Goal: Transaction & Acquisition: Download file/media

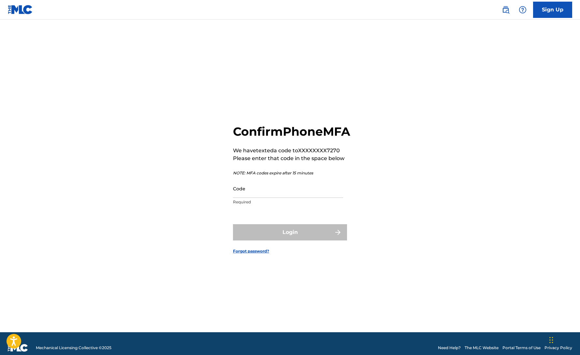
click at [252, 198] on input "Code" at bounding box center [288, 188] width 110 height 19
paste input "370713"
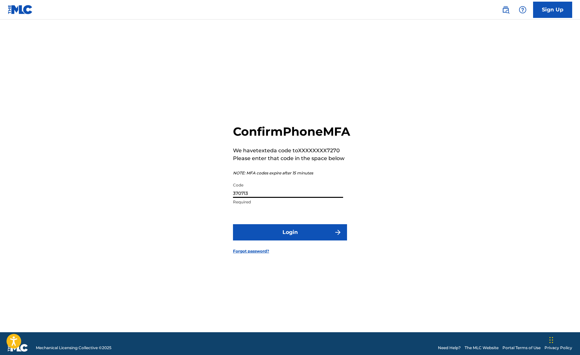
type input "370713"
click at [284, 240] on button "Login" at bounding box center [290, 232] width 114 height 16
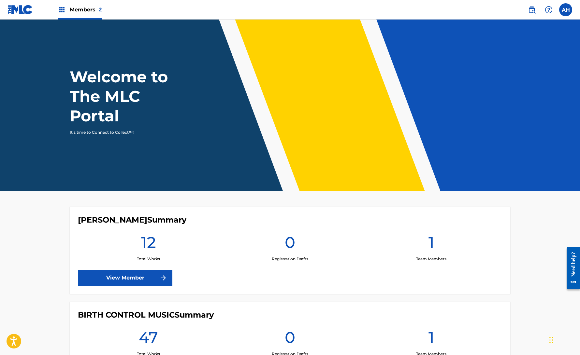
click at [65, 7] on img at bounding box center [62, 10] width 8 height 8
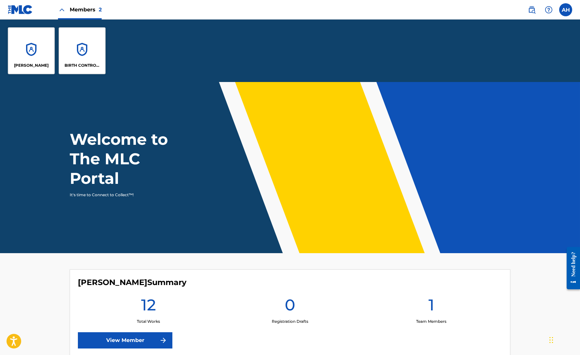
click at [34, 56] on div "[PERSON_NAME]" at bounding box center [31, 50] width 47 height 47
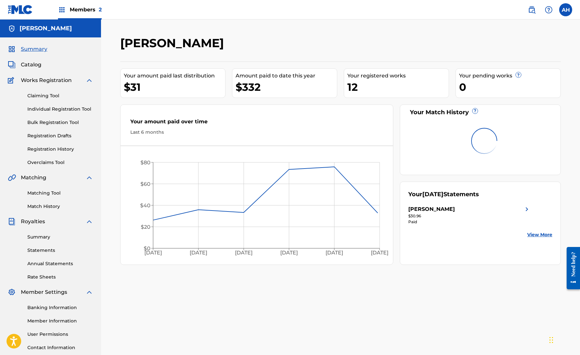
click at [41, 249] on link "Statements" at bounding box center [60, 250] width 66 height 7
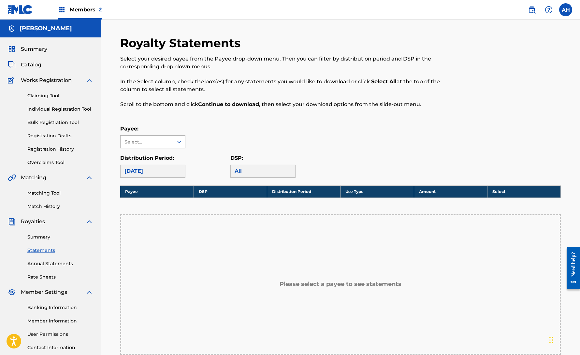
click at [165, 140] on div "Select..." at bounding box center [146, 142] width 44 height 7
click at [141, 158] on div "[PERSON_NAME]" at bounding box center [153, 157] width 65 height 16
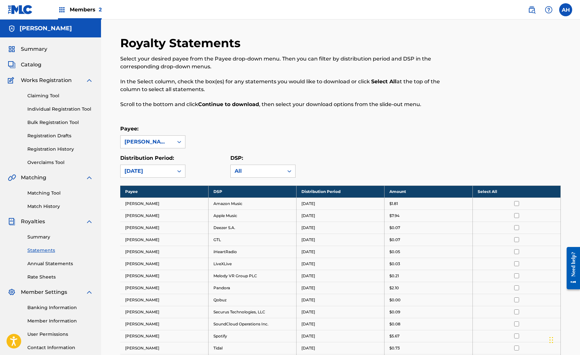
click at [491, 192] on th "Select All" at bounding box center [516, 192] width 88 height 12
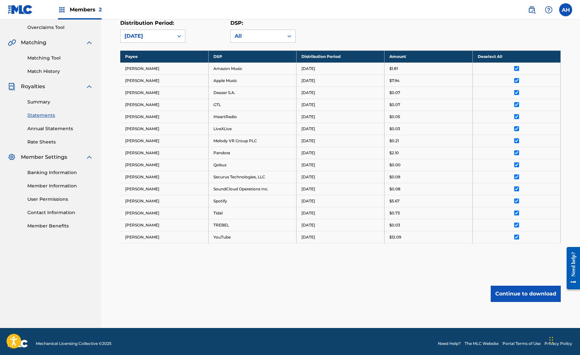
scroll to position [139, 0]
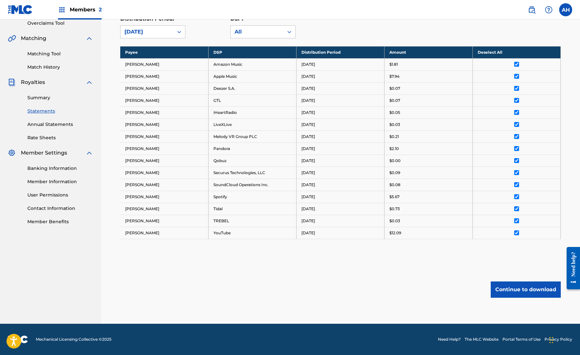
click at [531, 288] on button "Continue to download" at bounding box center [526, 290] width 70 height 16
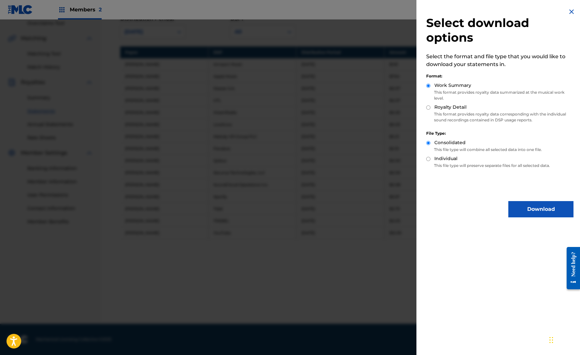
click at [534, 208] on button "Download" at bounding box center [540, 209] width 65 height 16
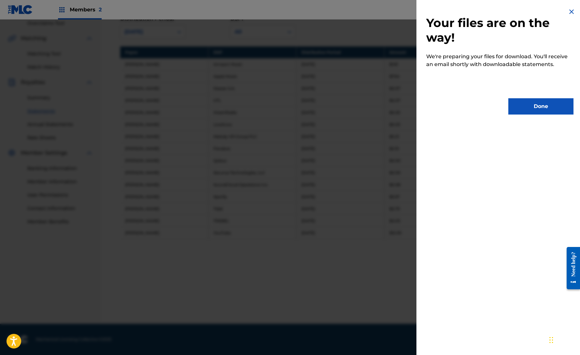
click at [538, 108] on button "Done" at bounding box center [540, 106] width 65 height 16
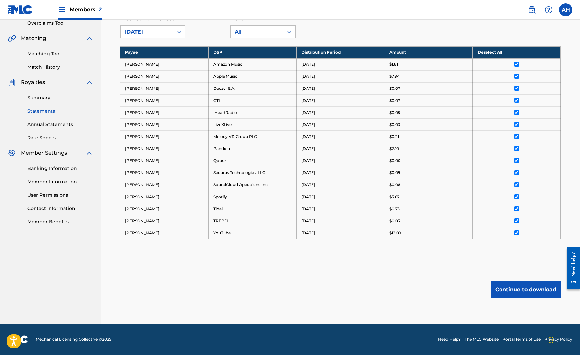
scroll to position [0, 0]
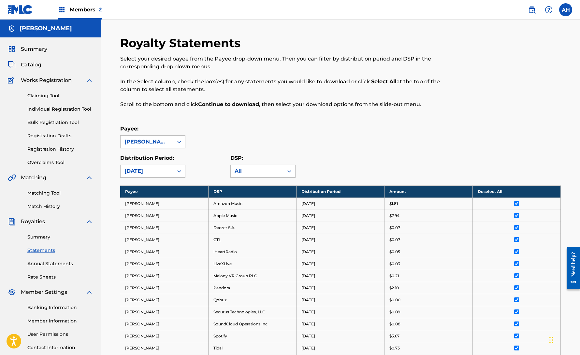
click at [82, 10] on span "Members 2" at bounding box center [86, 9] width 32 height 7
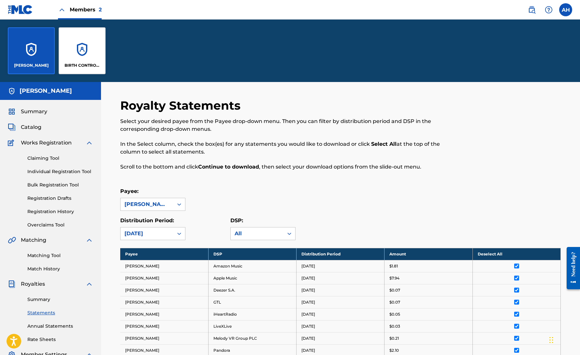
click at [89, 55] on div "BIRTH CONTROL MUSIC" at bounding box center [82, 50] width 47 height 47
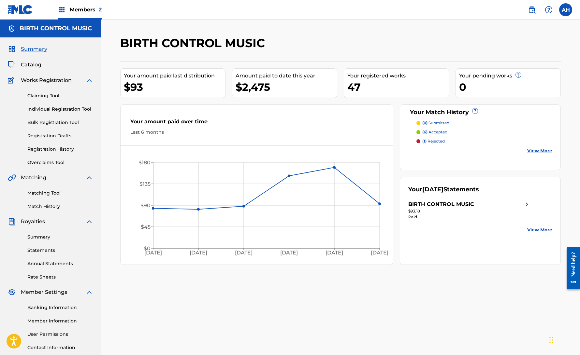
click at [44, 250] on link "Statements" at bounding box center [60, 250] width 66 height 7
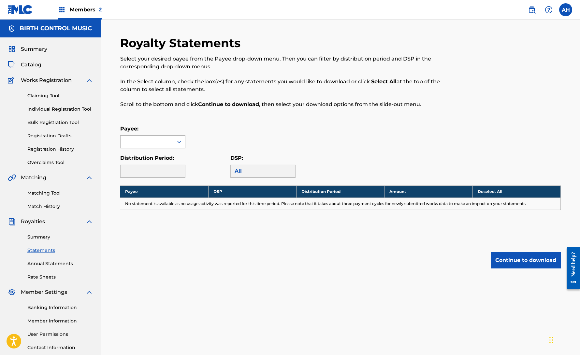
click at [175, 141] on div at bounding box center [179, 142] width 12 height 12
click at [158, 157] on div "BIRTH CONTROL MUSIC" at bounding box center [153, 161] width 65 height 24
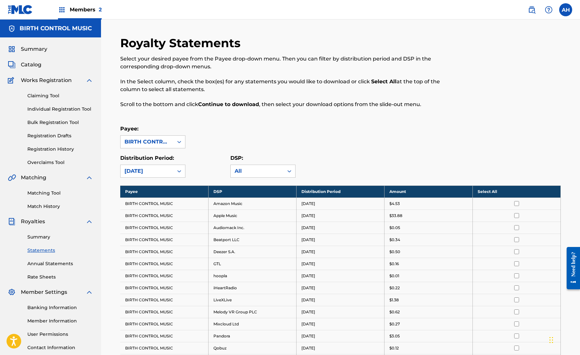
click at [483, 192] on th "Select All" at bounding box center [516, 192] width 88 height 12
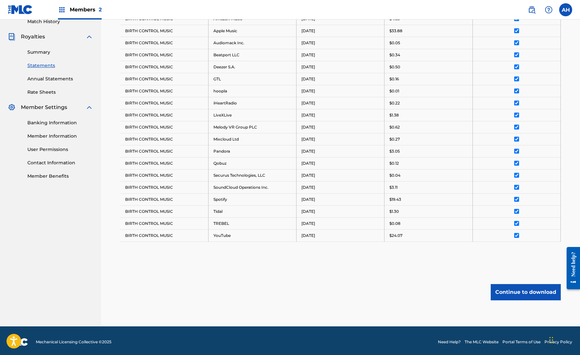
scroll to position [188, 0]
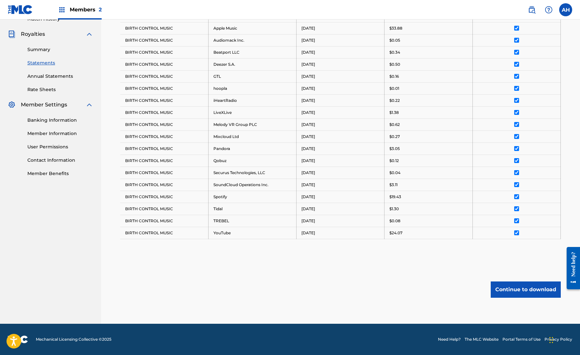
click at [520, 290] on button "Continue to download" at bounding box center [526, 290] width 70 height 16
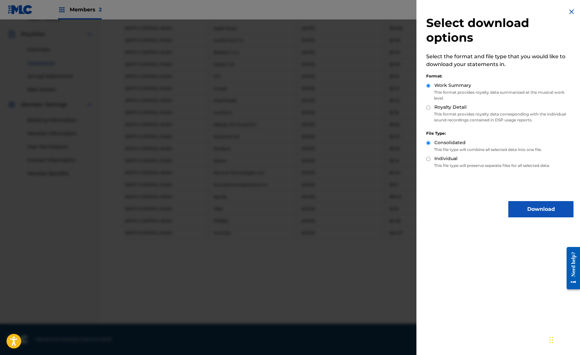
click at [531, 208] on button "Download" at bounding box center [540, 209] width 65 height 16
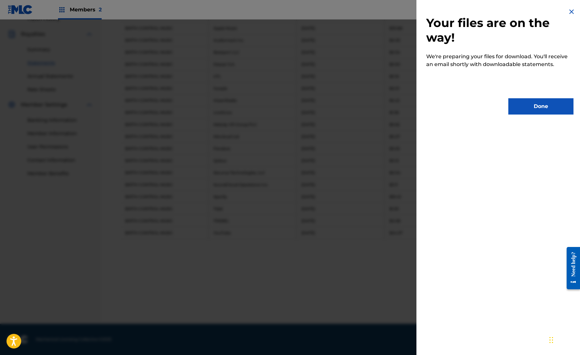
click at [536, 108] on button "Done" at bounding box center [540, 106] width 65 height 16
